Goal: Transaction & Acquisition: Purchase product/service

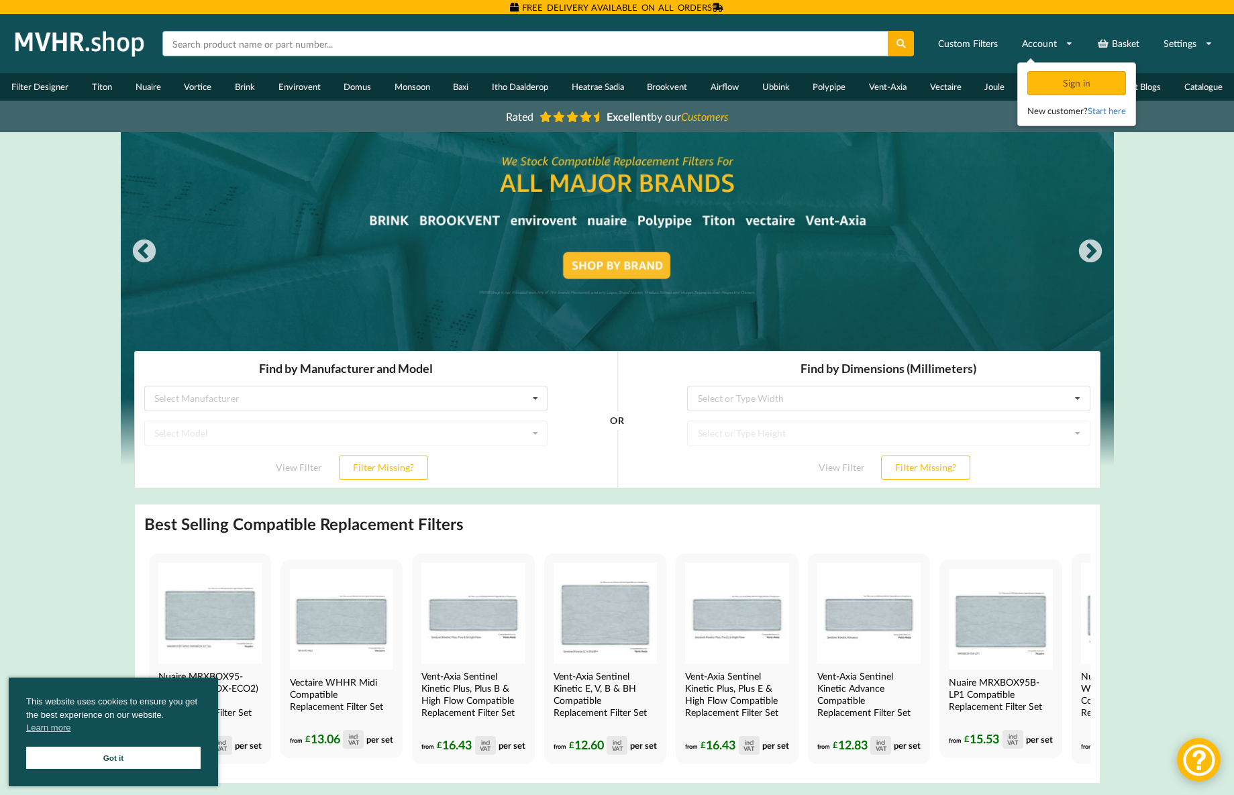
click at [634, 49] on input "text" at bounding box center [525, 43] width 726 height 25
paste input "Polypipe SILAVENT HRX-aQ AQH200-B"
type input "Polypipe SILAVENT HRX-aQ AQH200-B"
click at [901, 44] on button at bounding box center [901, 43] width 26 height 25
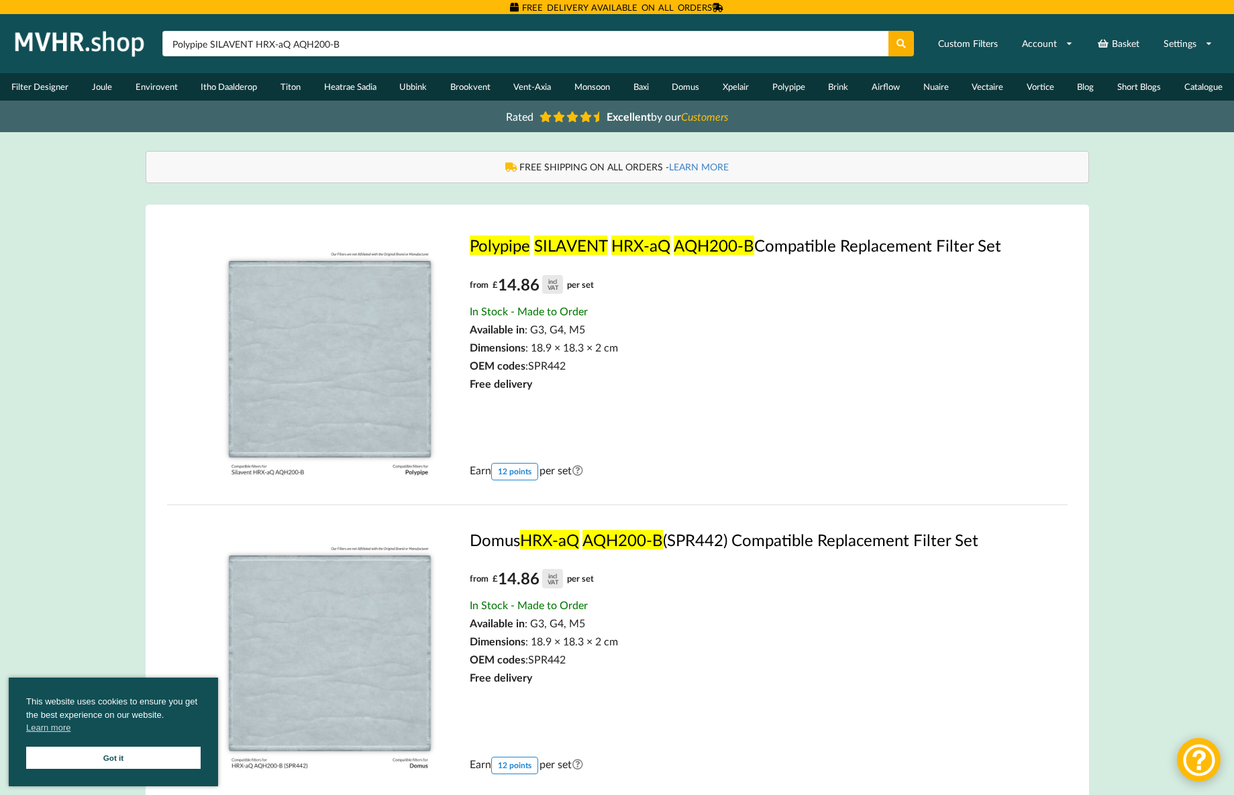
click at [630, 252] on mark "HRX-aQ" at bounding box center [640, 245] width 59 height 19
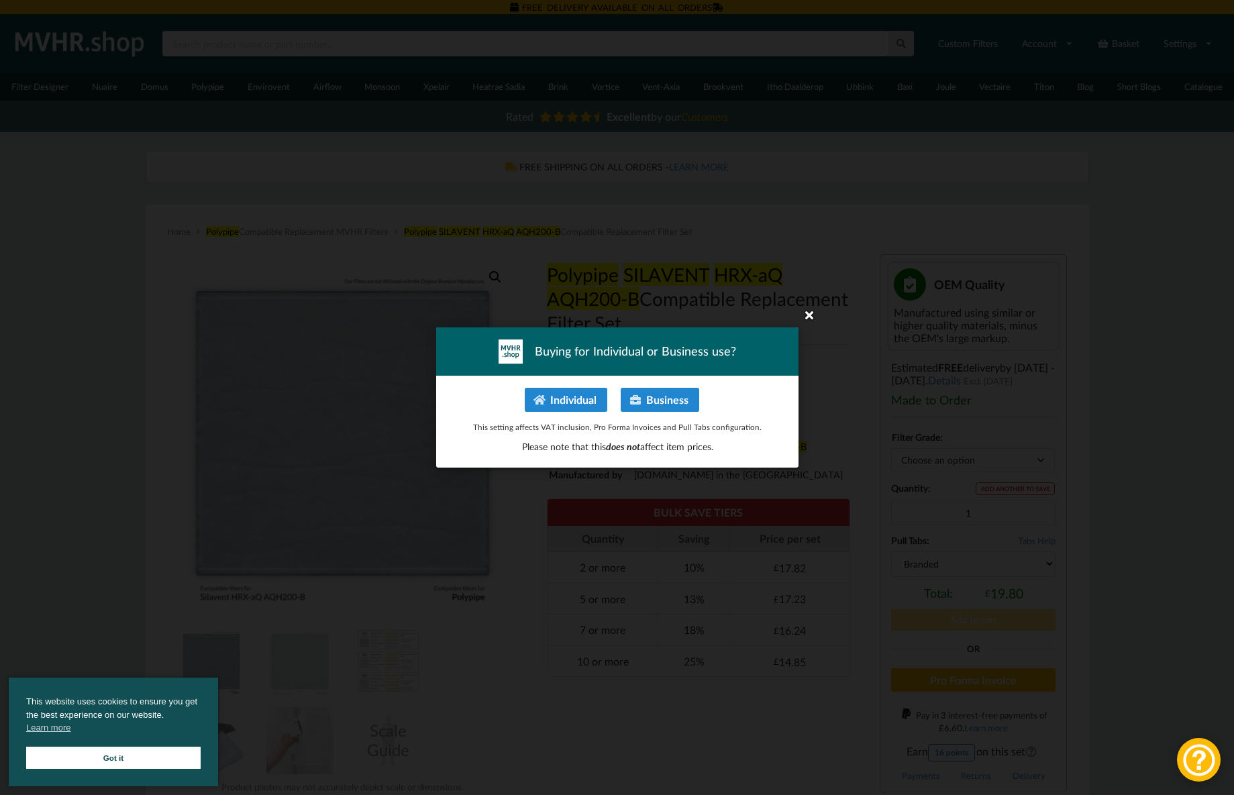
click at [806, 315] on icon at bounding box center [809, 314] width 21 height 21
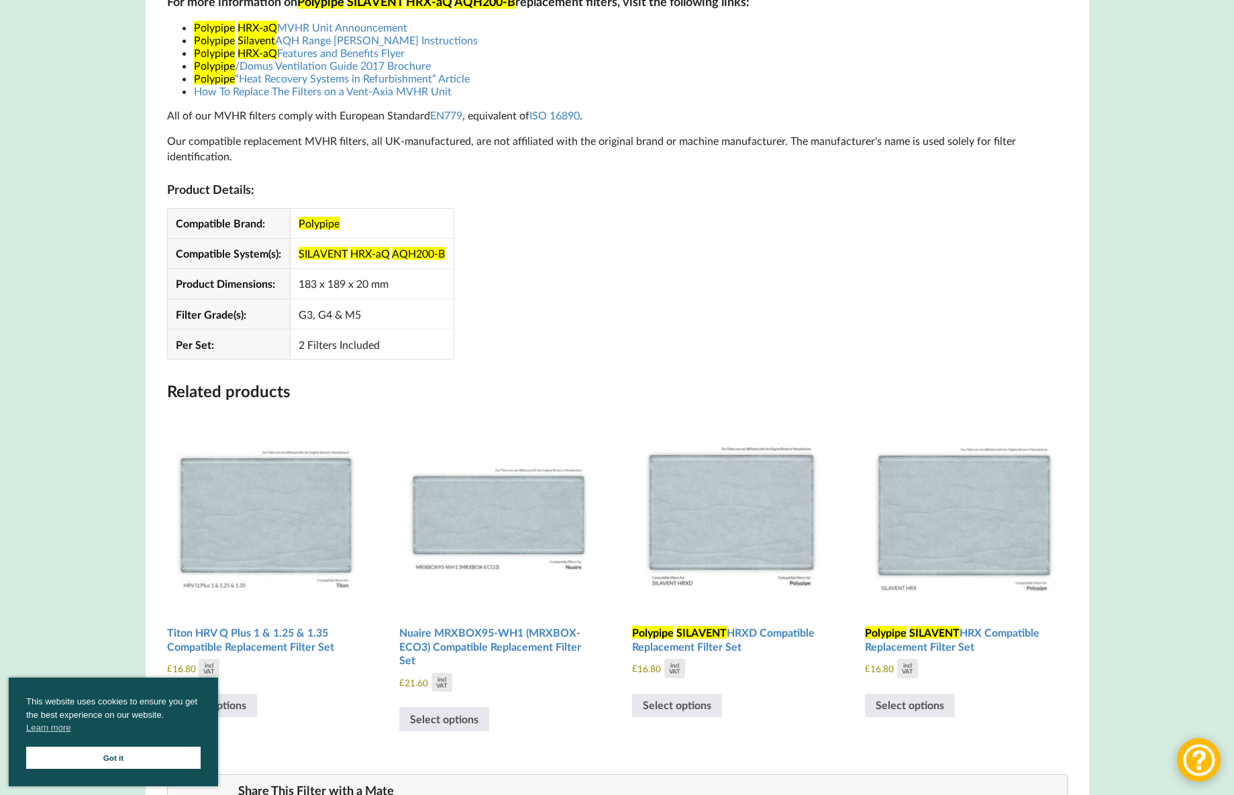
scroll to position [1233, 0]
